Goal: Navigation & Orientation: Go to known website

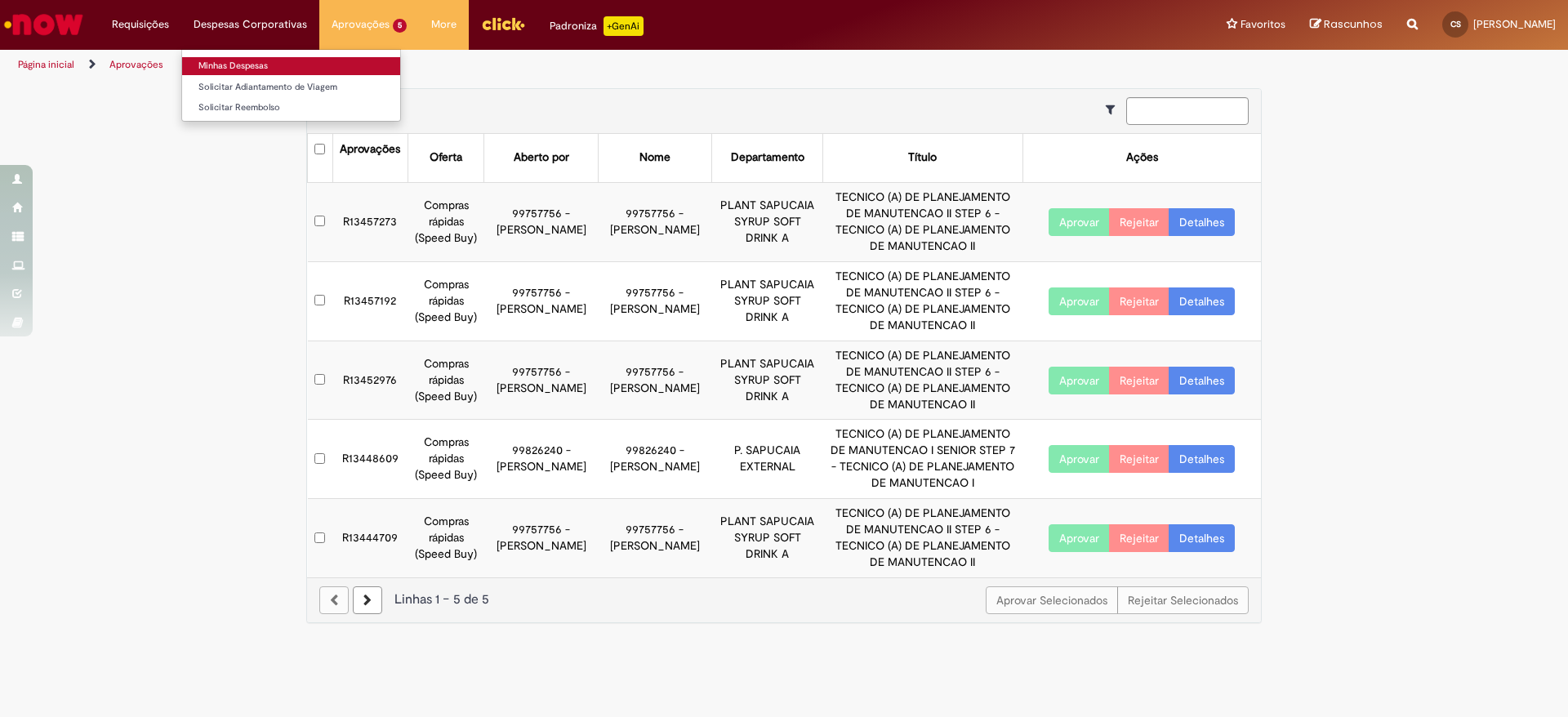
click at [255, 60] on link "Minhas Despesas" at bounding box center [292, 66] width 218 height 18
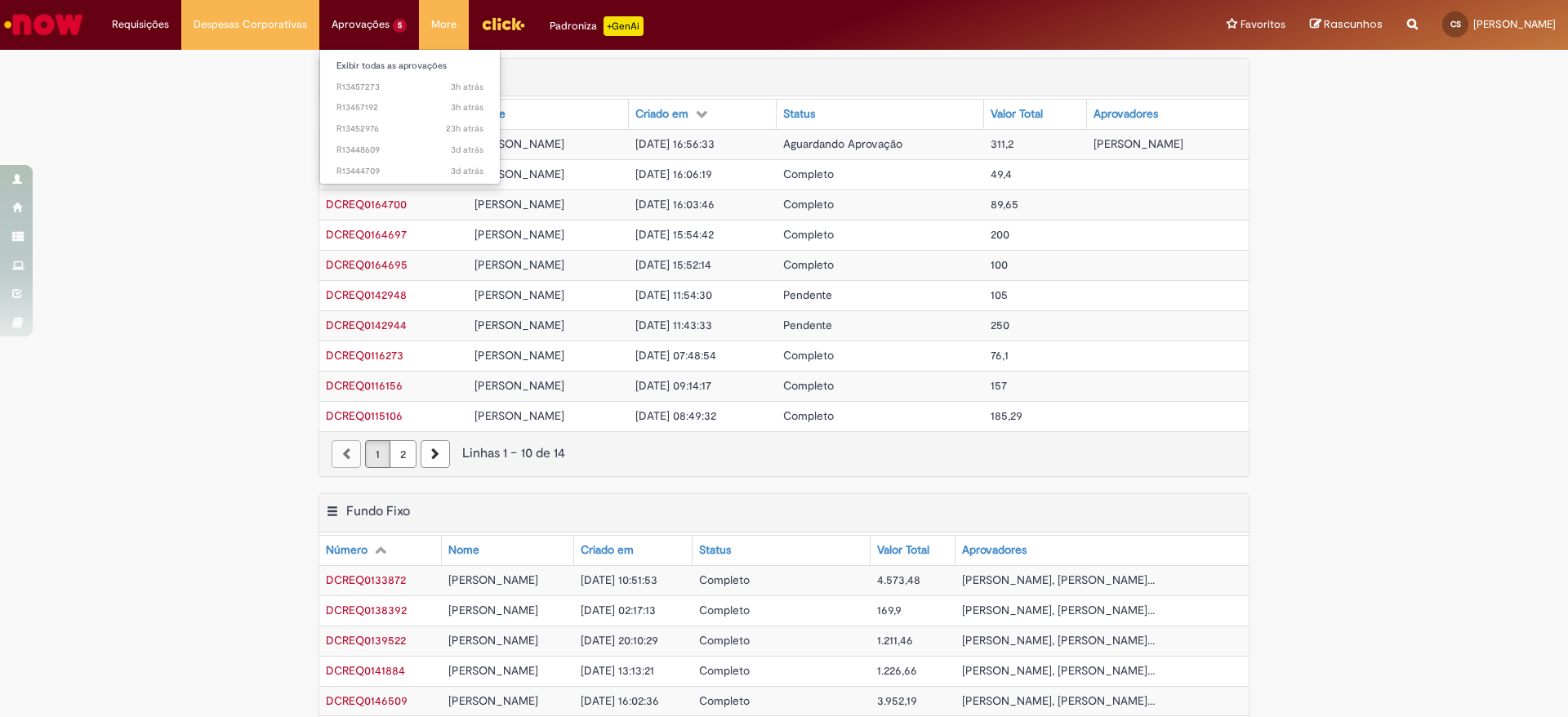
click at [181, 37] on li "Aprovações 5 Exibir todas as aprovações 3h atrás 3 horas atrás R13457273 3h atr…" at bounding box center [140, 24] width 82 height 49
click at [409, 65] on link "Exibir todas as aprovações" at bounding box center [410, 66] width 179 height 18
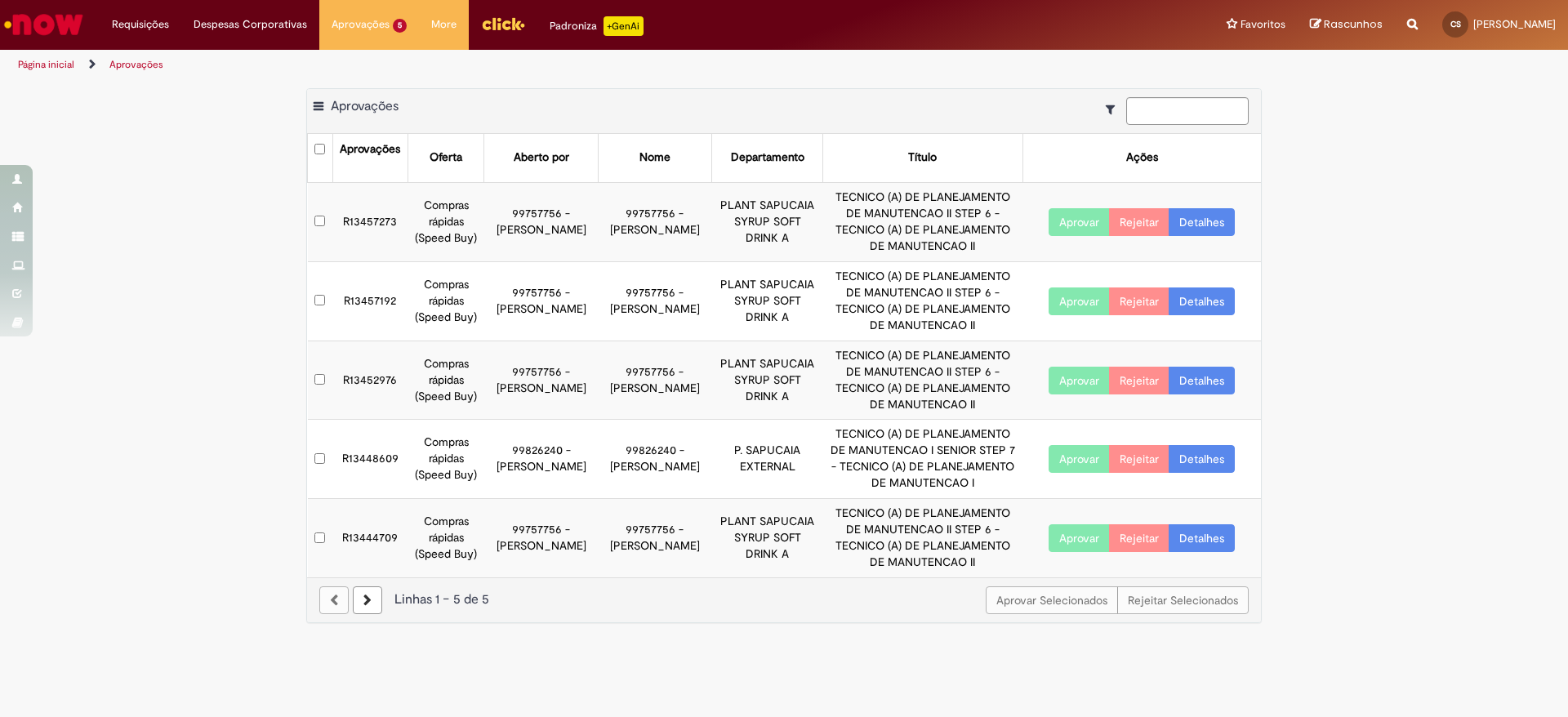
click at [766, 636] on div "Exportar como PDF Exportar como Excel Exportar como CSV Aprovações Aprovações O…" at bounding box center [784, 364] width 956 height 552
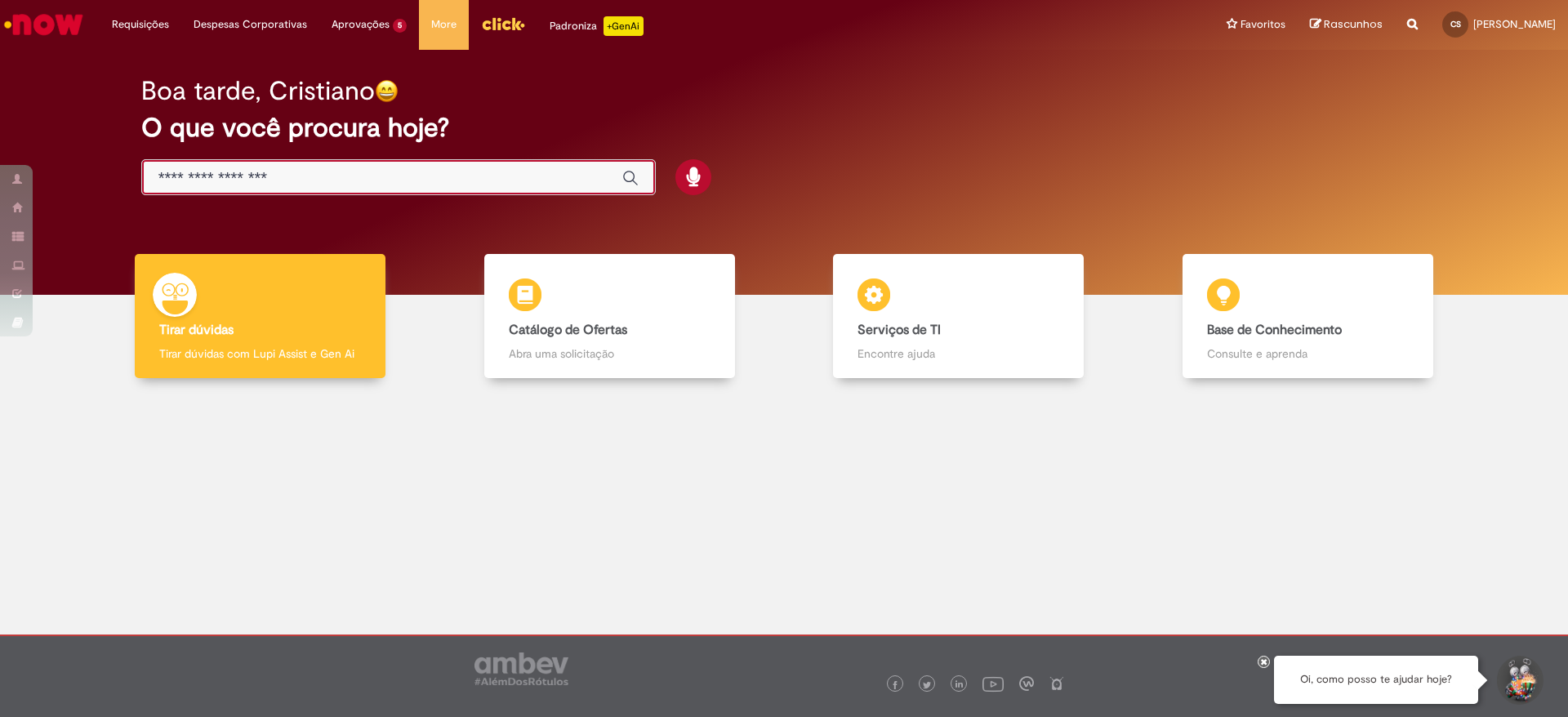
click at [423, 178] on input "Basta digitar aqui" at bounding box center [381, 178] width 448 height 19
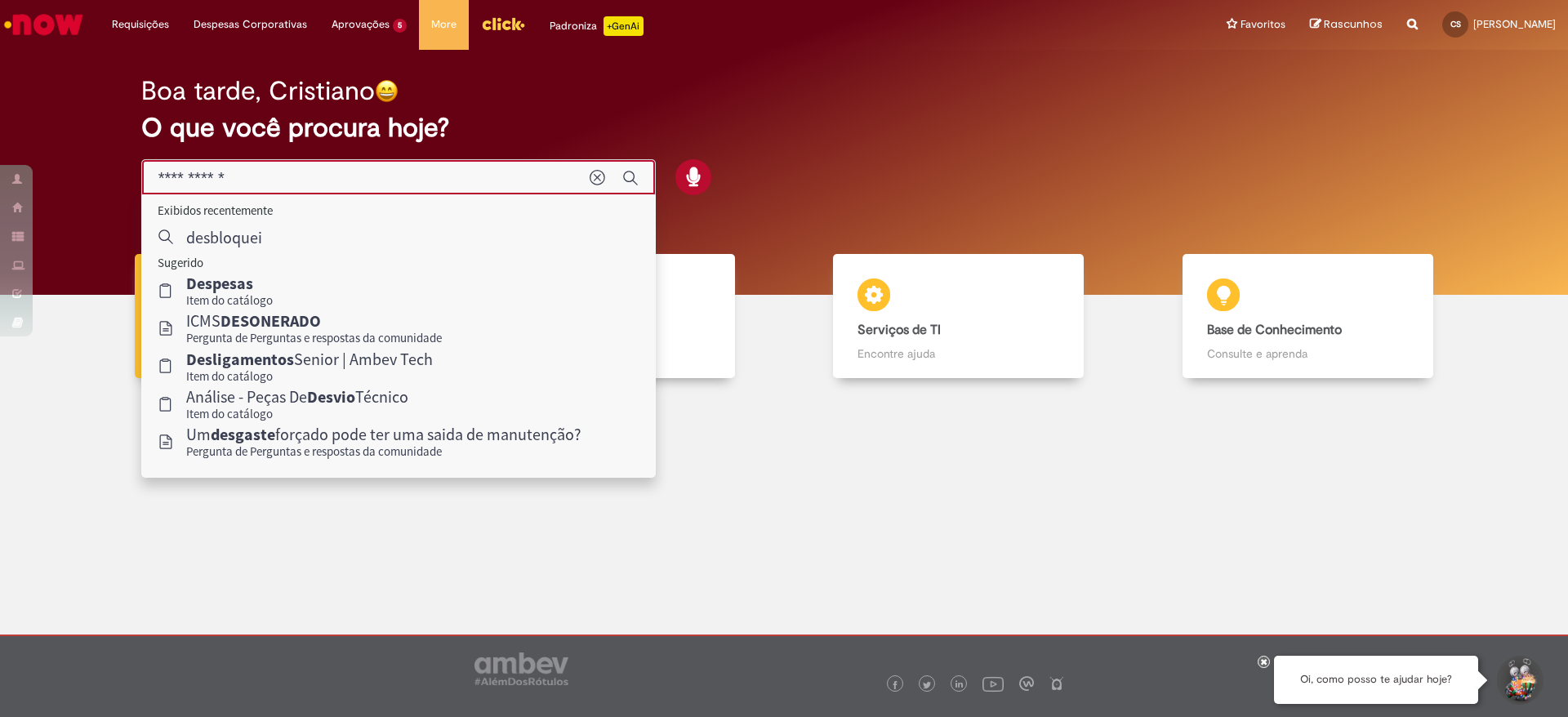
type input "**********"
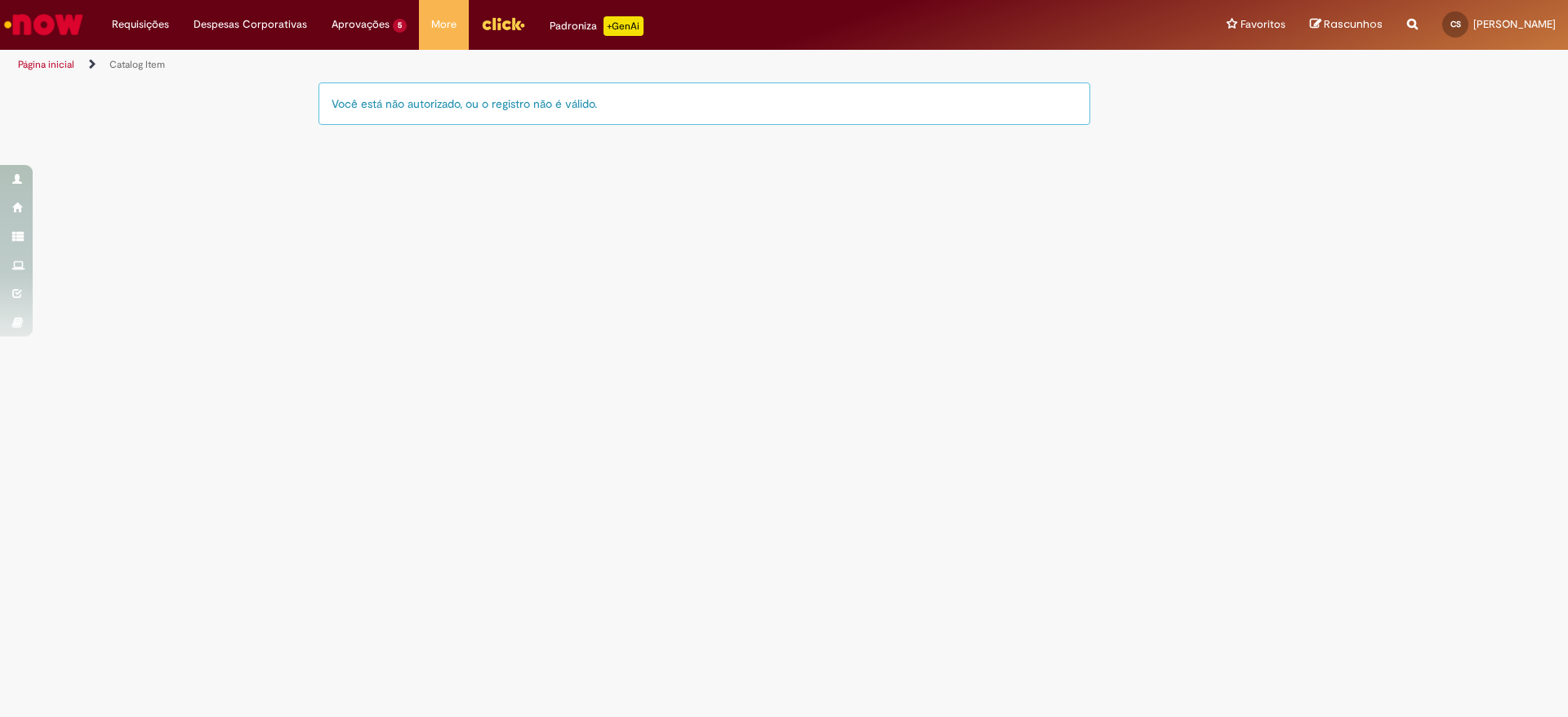
click at [67, 64] on link "Página inicial" at bounding box center [46, 63] width 57 height 13
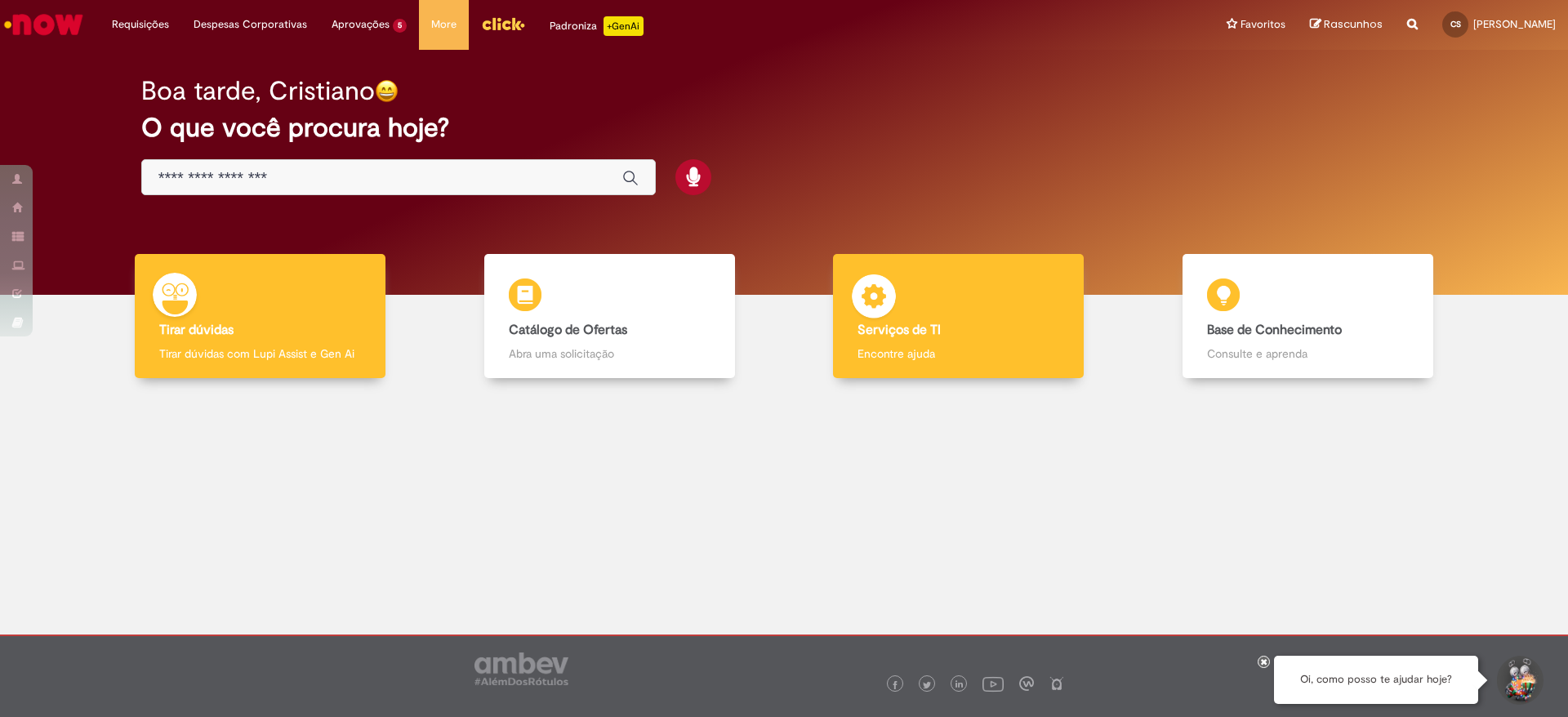
click at [854, 307] on img at bounding box center [874, 299] width 49 height 49
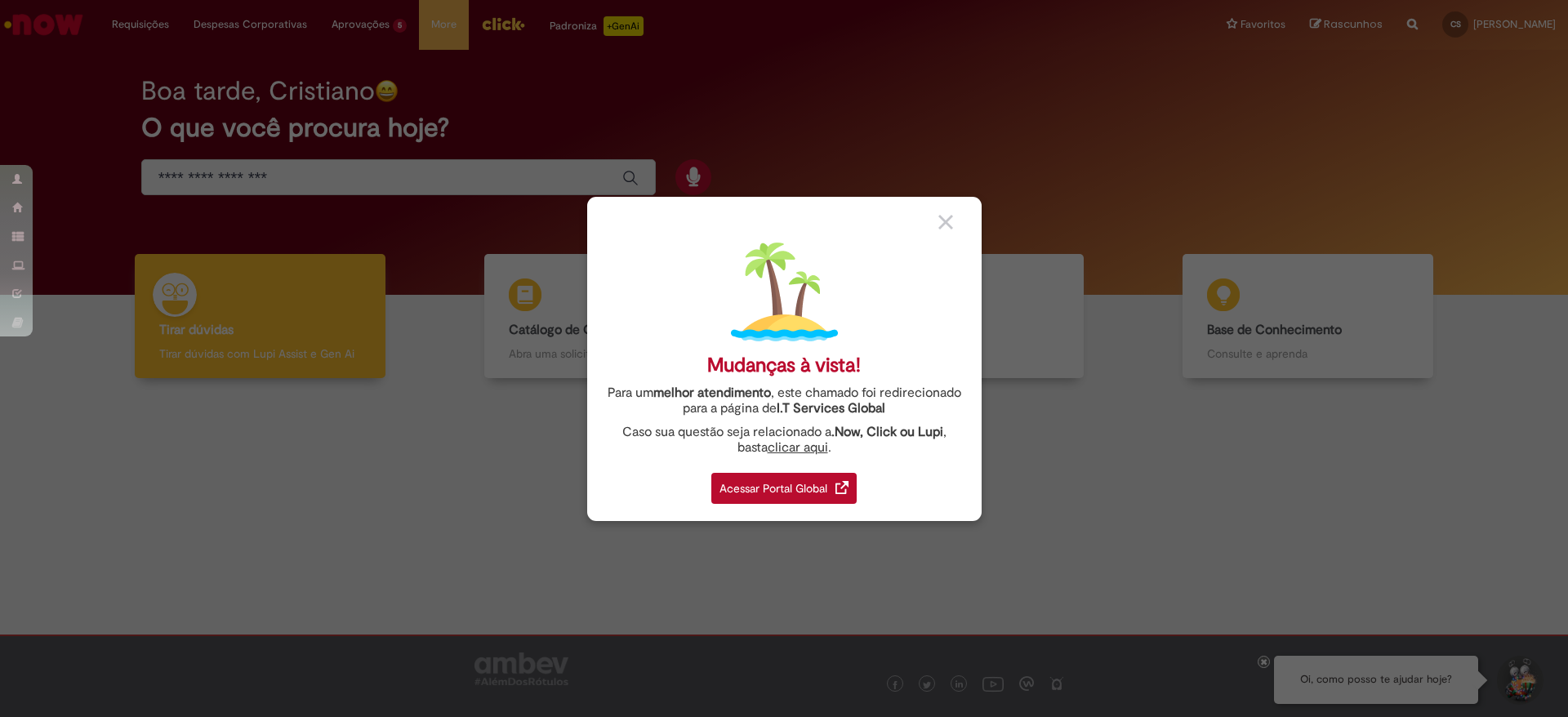
click at [792, 491] on div "Acessar Portal Global" at bounding box center [783, 489] width 145 height 31
